Goal: Obtain resource: Download file/media

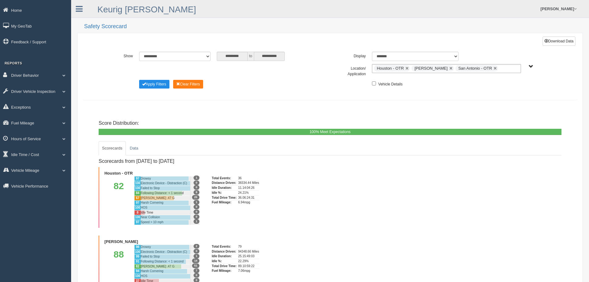
scroll to position [128, 0]
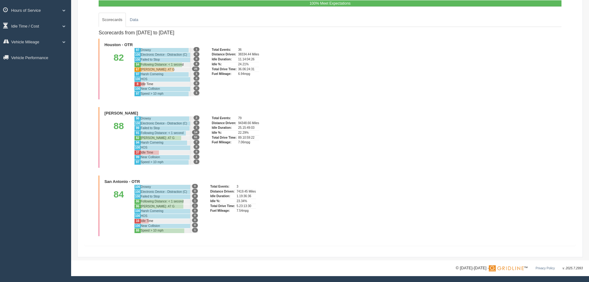
click at [300, 133] on div "Scorecards from [DATE] to [DATE] Houston - OTR 82 97 [GEOGRAPHIC_DATA] 1 100 El…" at bounding box center [330, 131] width 463 height 209
click at [299, 128] on div "Scorecards from [DATE] to [DATE] Houston - OTR 82 97 [GEOGRAPHIC_DATA] 1 100 El…" at bounding box center [330, 131] width 463 height 209
click at [161, 127] on div at bounding box center [165, 128] width 50 height 5
click at [160, 127] on div at bounding box center [165, 128] width 50 height 5
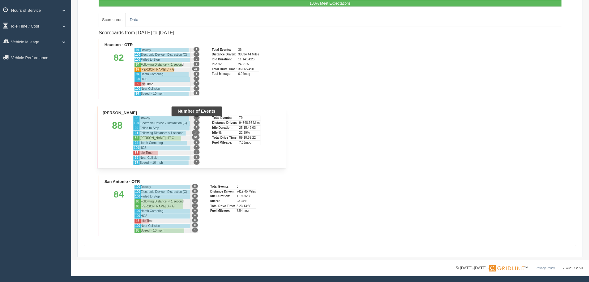
click at [199, 121] on span "0" at bounding box center [196, 122] width 6 height 5
click at [259, 107] on li "[PERSON_NAME] 88 98 [GEOGRAPHIC_DATA] 2 100 Electronic Device - Distraction (C)…" at bounding box center [191, 137] width 189 height 62
click at [98, 117] on li "[PERSON_NAME] 88 98 [GEOGRAPHIC_DATA] 2 100 Electronic Device - Distraction (C)…" at bounding box center [191, 137] width 189 height 62
click at [110, 119] on div "88" at bounding box center [117, 139] width 32 height 49
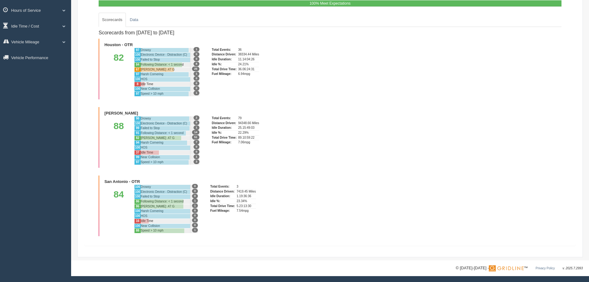
click at [96, 149] on div "Score Distribution: 0% Far Below Expectations 0% Below Expectations 100% Meet E…" at bounding box center [329, 112] width 481 height 256
click at [214, 153] on div "Total Events: 79 Distance Driven: 94348.66 Miles Idle Duration: 25.15:49:03 Idl…" at bounding box center [246, 139] width 69 height 49
drag, startPoint x: 214, startPoint y: 153, endPoint x: 184, endPoint y: 150, distance: 30.5
drag, startPoint x: 184, startPoint y: 150, endPoint x: 153, endPoint y: 148, distance: 31.6
click at [153, 148] on div at bounding box center [165, 148] width 50 height 5
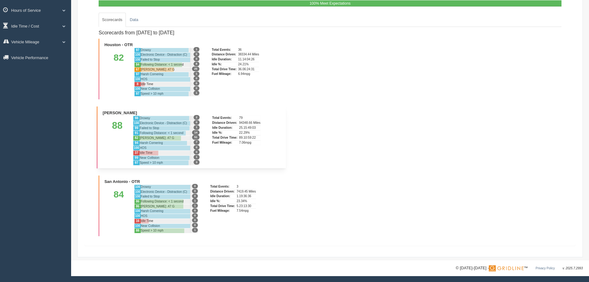
click at [133, 131] on div "91" at bounding box center [136, 132] width 6 height 5
click at [115, 128] on div "88" at bounding box center [117, 139] width 32 height 49
click at [107, 117] on div "88" at bounding box center [117, 139] width 32 height 49
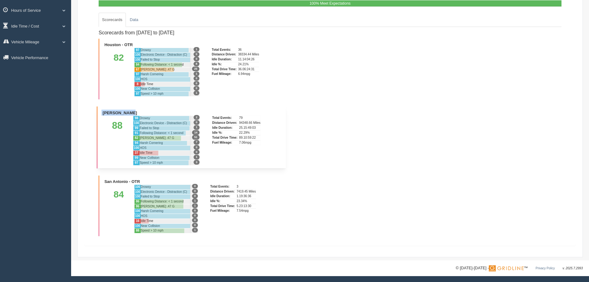
drag, startPoint x: 101, startPoint y: 111, endPoint x: 141, endPoint y: 114, distance: 40.6
click at [141, 114] on li "[PERSON_NAME] 88 98 [GEOGRAPHIC_DATA] 2 100 Electronic Device - Distraction (C)…" at bounding box center [191, 137] width 189 height 62
click at [76, 116] on div "**********" at bounding box center [330, 66] width 518 height 388
click at [431, 36] on div "Scorecards from [DATE] to [DATE] Houston - OTR 82 97 [GEOGRAPHIC_DATA] 1 100 El…" at bounding box center [330, 131] width 463 height 209
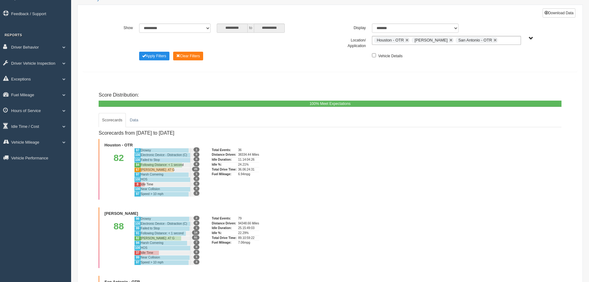
scroll to position [0, 0]
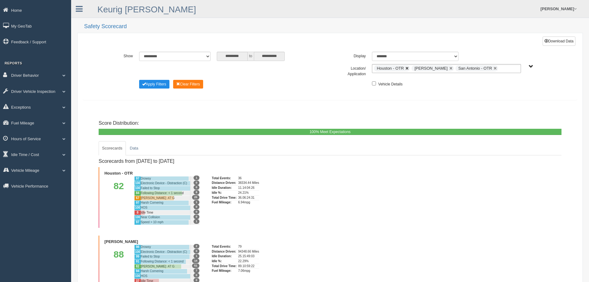
click at [406, 69] on link at bounding box center [407, 68] width 4 height 4
click at [456, 68] on link at bounding box center [458, 68] width 4 height 4
click at [145, 85] on span "Change Filter Options" at bounding box center [144, 84] width 4 height 4
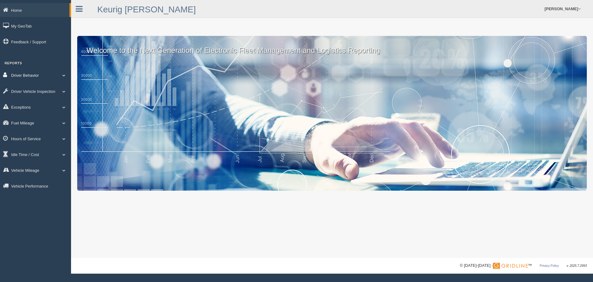
click at [28, 78] on link "Driver Behavior" at bounding box center [35, 75] width 71 height 14
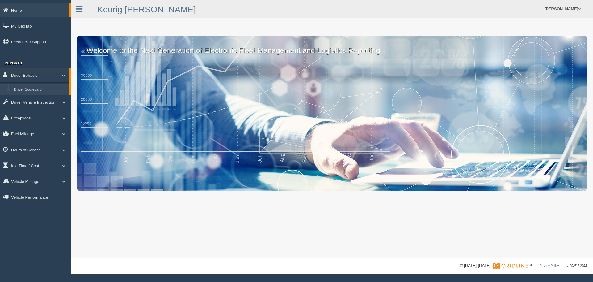
click at [26, 90] on link "Driver Scorecard" at bounding box center [40, 89] width 58 height 11
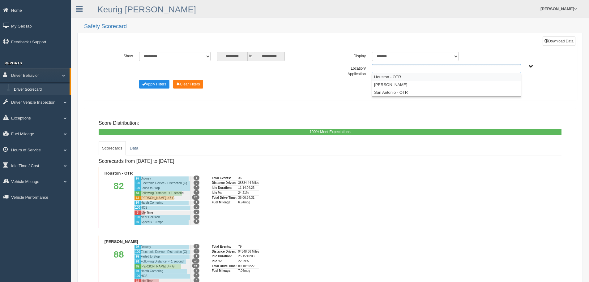
click at [391, 69] on input "text" at bounding box center [387, 69] width 27 height 8
click at [388, 84] on li "Irving - OTR" at bounding box center [446, 85] width 148 height 8
click at [207, 56] on select "**********" at bounding box center [174, 56] width 71 height 9
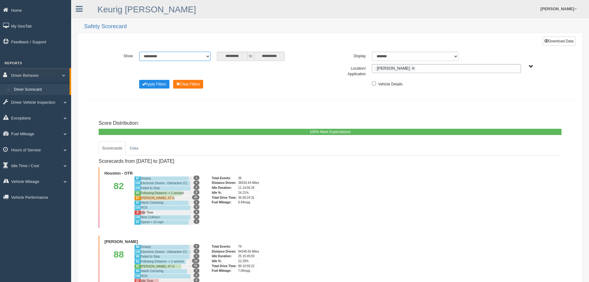
select select "**********"
click at [139, 52] on select "**********" at bounding box center [174, 56] width 71 height 9
type input "********"
type input "*********"
click at [155, 86] on button "Apply Filters" at bounding box center [154, 84] width 30 height 9
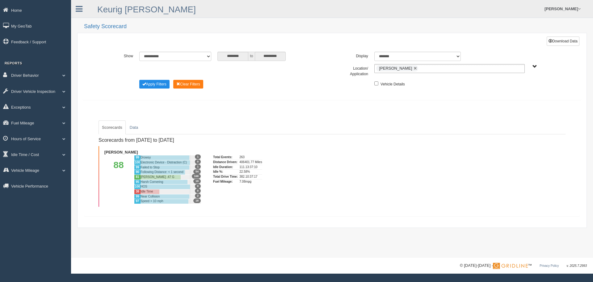
click at [310, 149] on div "Scorecards from 9/1/2025 to 9/30/2025 Irving - OTR 88 99 Drowsy 1 100 Electroni…" at bounding box center [332, 170] width 467 height 72
click at [252, 176] on div "382.10:37:17" at bounding box center [251, 176] width 23 height 5
click at [571, 41] on button "Download Data" at bounding box center [563, 40] width 33 height 9
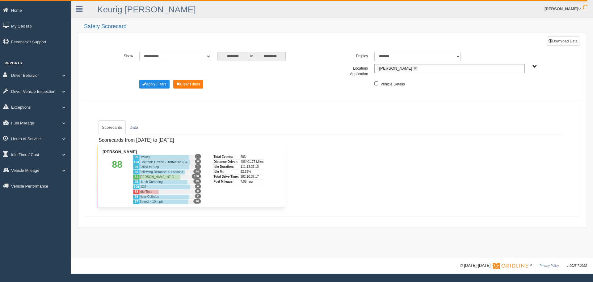
click at [260, 189] on div "Total Events: 263 Distance Driven: 406401.77 Miles Idle Duration: 111.13:37:10 …" at bounding box center [247, 179] width 67 height 49
click at [258, 183] on div "7.08mpg" at bounding box center [251, 181] width 23 height 5
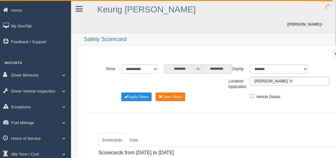
drag, startPoint x: 591, startPoint y: 160, endPoint x: 196, endPoint y: 116, distance: 398.3
click at [196, 116] on form "**********" at bounding box center [226, 84] width 286 height 70
click at [136, 139] on link "Data" at bounding box center [133, 140] width 15 height 14
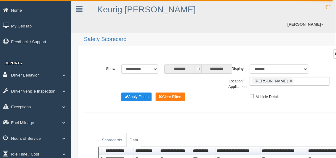
click at [56, 74] on link "Driver Behavior" at bounding box center [35, 75] width 71 height 14
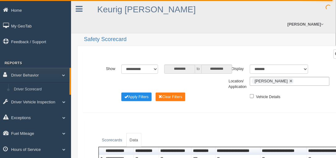
drag, startPoint x: 71, startPoint y: 81, endPoint x: 70, endPoint y: 91, distance: 10.6
click at [70, 91] on li "Driver Behavior Driver Scorecard" at bounding box center [35, 81] width 71 height 27
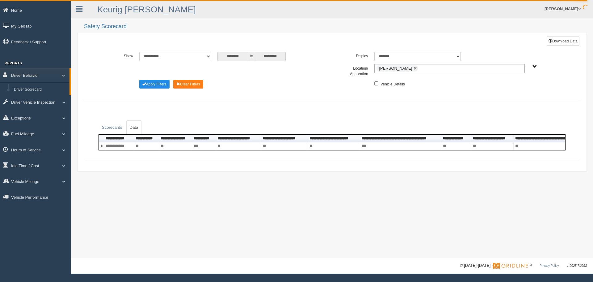
drag, startPoint x: 324, startPoint y: 1, endPoint x: 470, endPoint y: 106, distance: 179.8
click at [470, 106] on form "**********" at bounding box center [332, 71] width 499 height 70
drag, startPoint x: 188, startPoint y: 238, endPoint x: 126, endPoint y: 212, distance: 67.1
click at [188, 238] on div "**********" at bounding box center [332, 128] width 522 height 257
